Goal: Navigation & Orientation: Find specific page/section

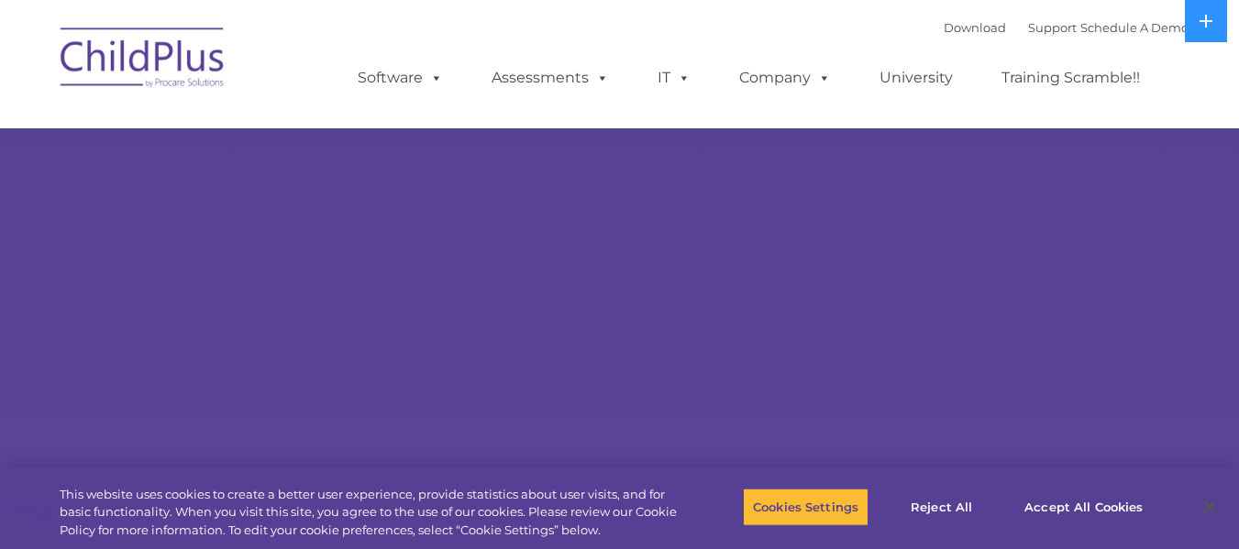
select select "MEDIUM"
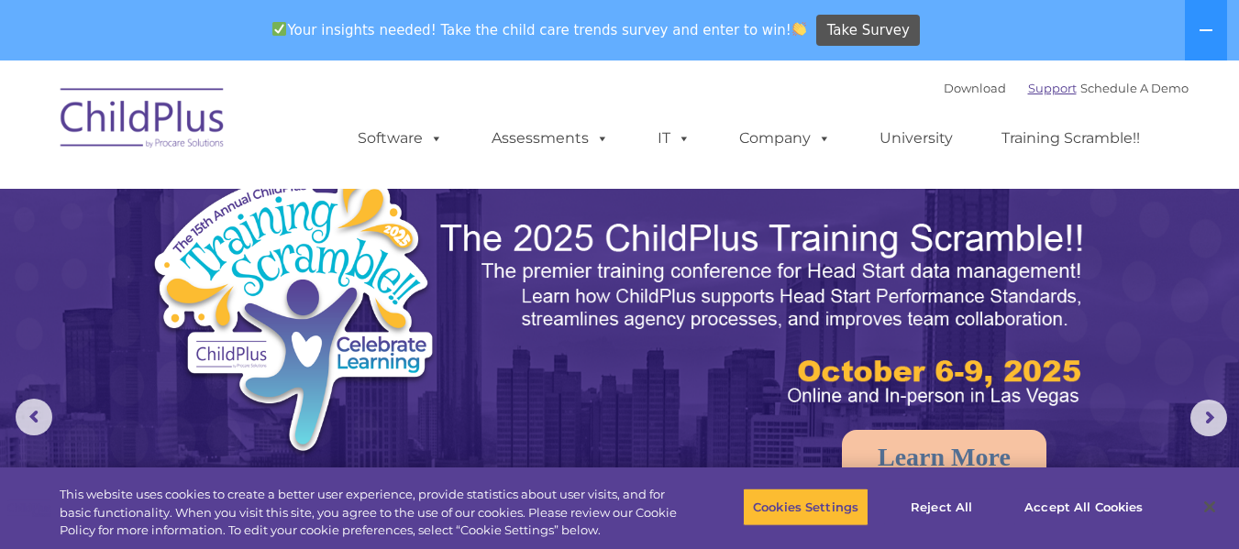
click at [1038, 88] on link "Support" at bounding box center [1052, 88] width 49 height 15
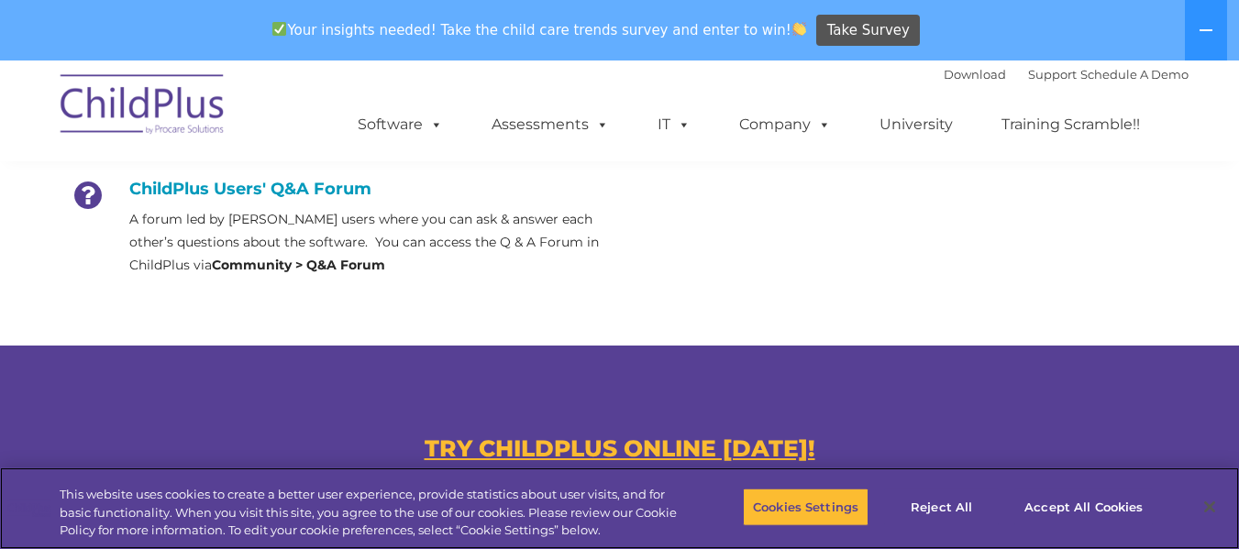
scroll to position [929, 0]
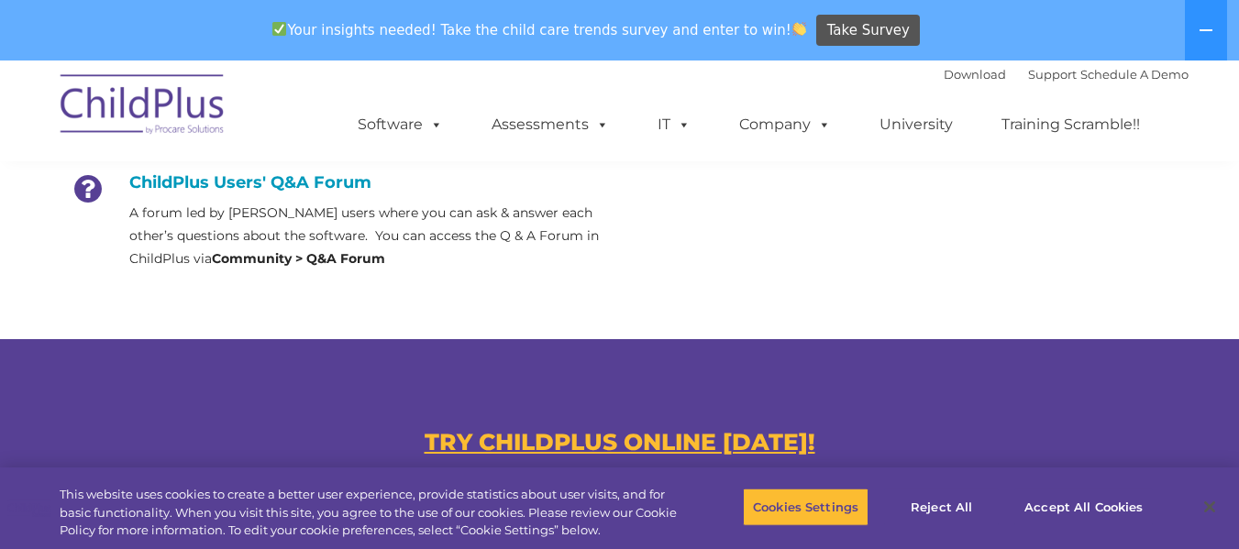
click at [84, 183] on icon at bounding box center [88, 195] width 46 height 46
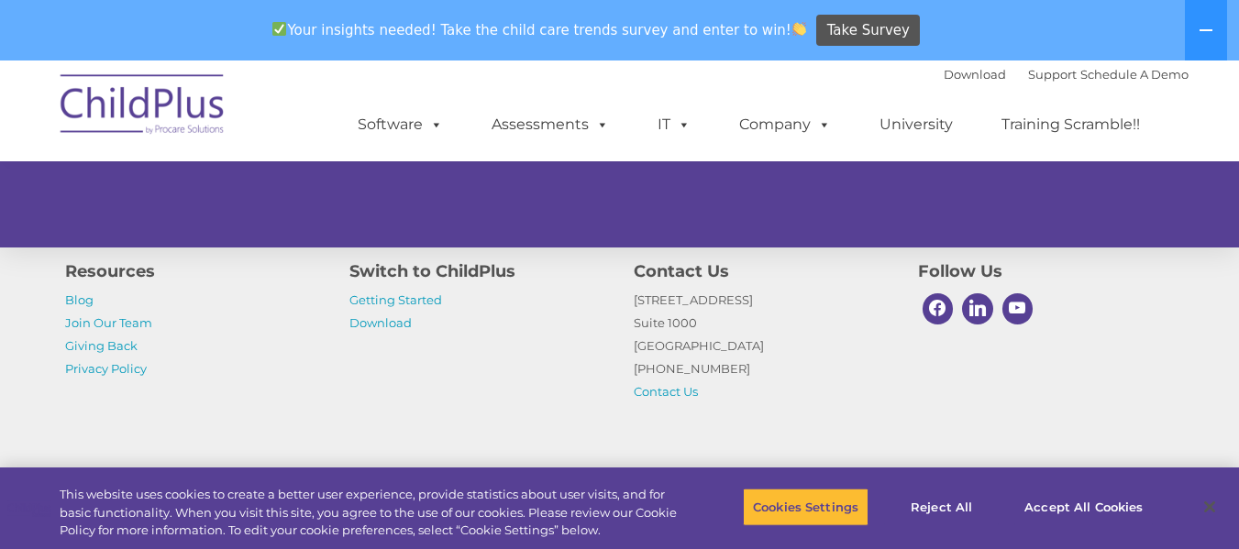
scroll to position [1317, 0]
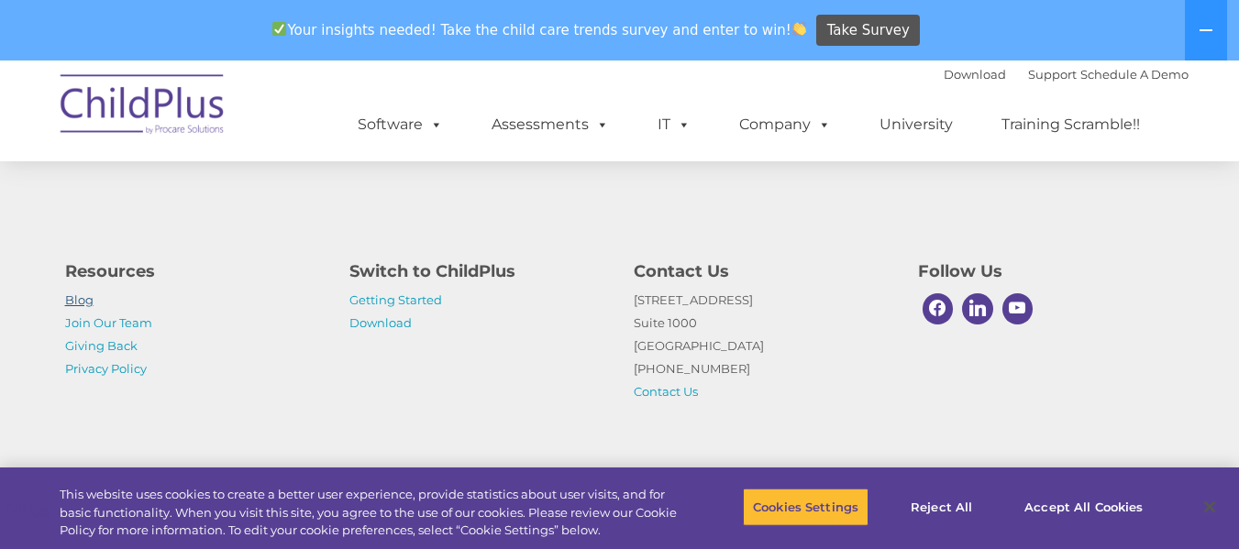
click at [78, 304] on link "Blog" at bounding box center [79, 300] width 28 height 15
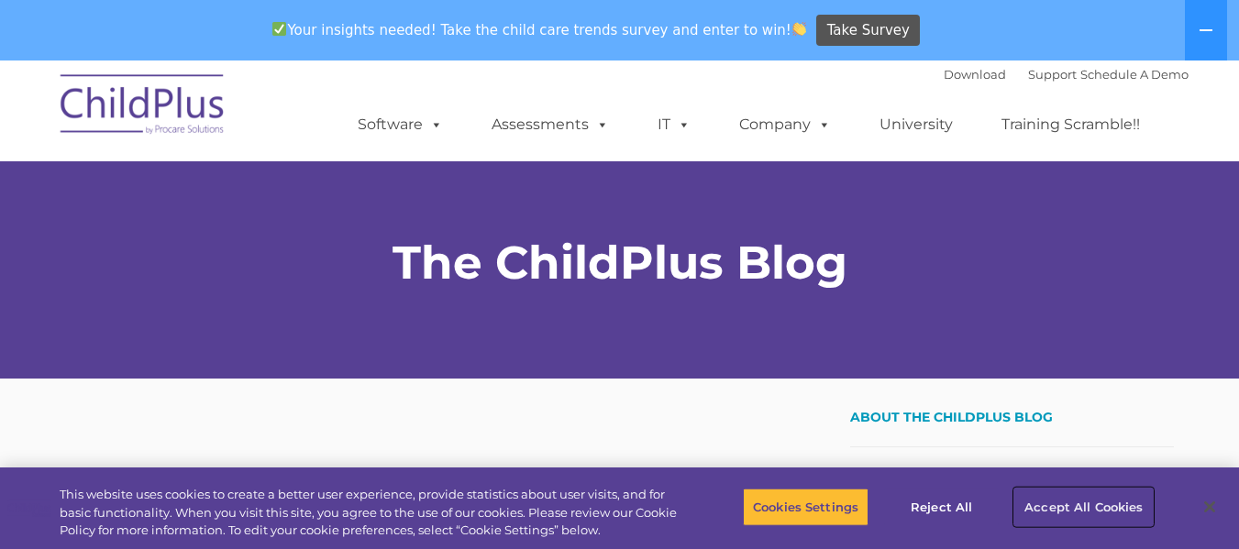
click at [1092, 505] on button "Accept All Cookies" at bounding box center [1083, 507] width 138 height 39
